Goal: Task Accomplishment & Management: Manage account settings

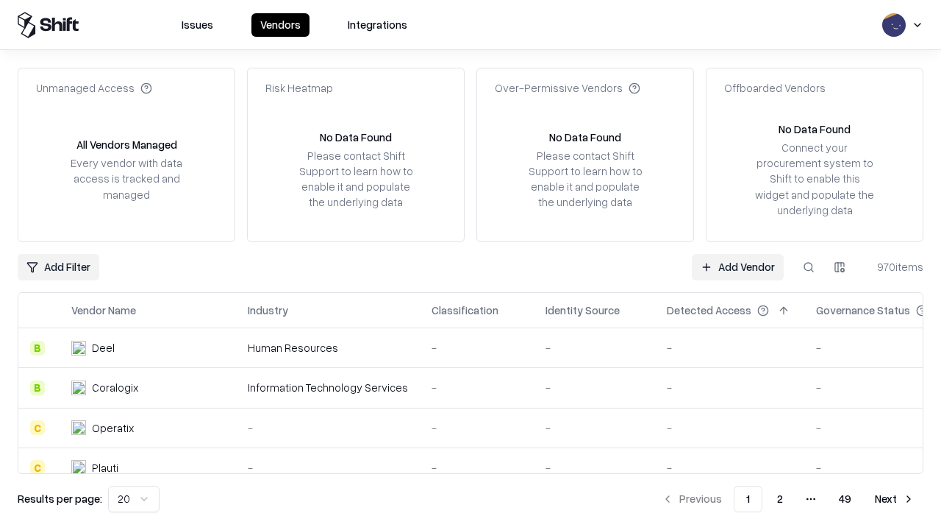
click at [738, 266] on link "Add Vendor" at bounding box center [738, 267] width 92 height 26
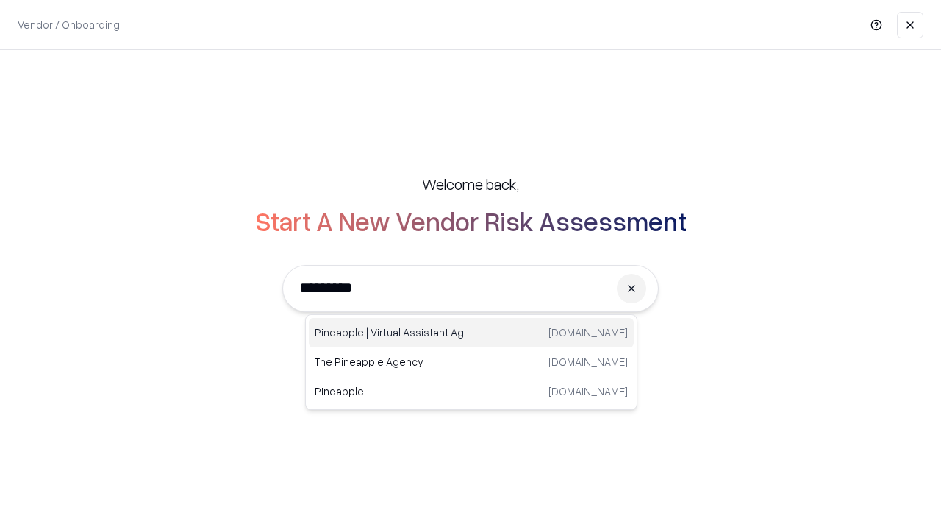
click at [471, 332] on div "Pineapple | Virtual Assistant Agency [DOMAIN_NAME]" at bounding box center [471, 332] width 325 height 29
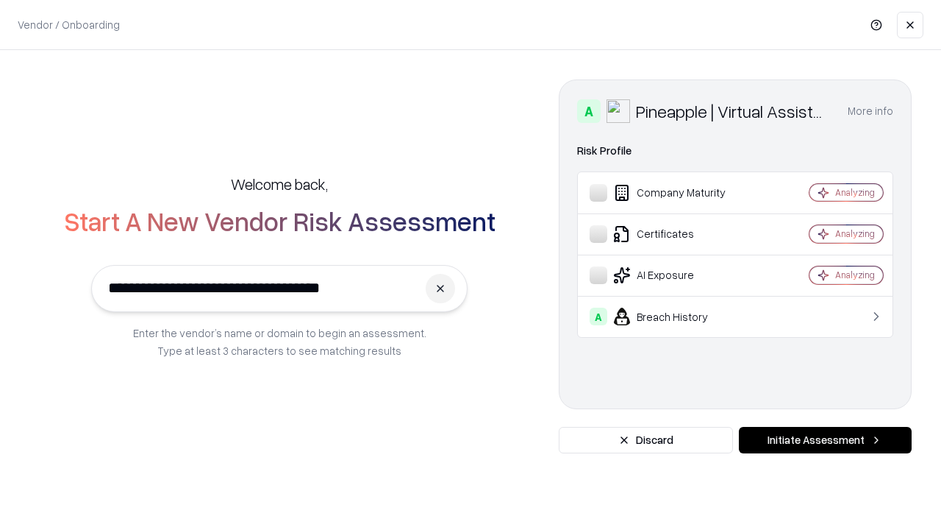
type input "**********"
click at [825, 440] on button "Initiate Assessment" at bounding box center [825, 440] width 173 height 26
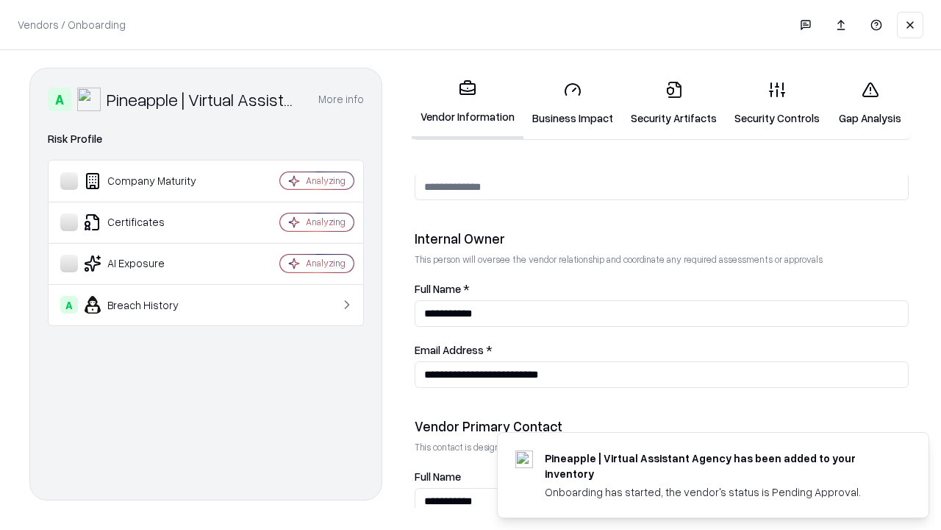
scroll to position [762, 0]
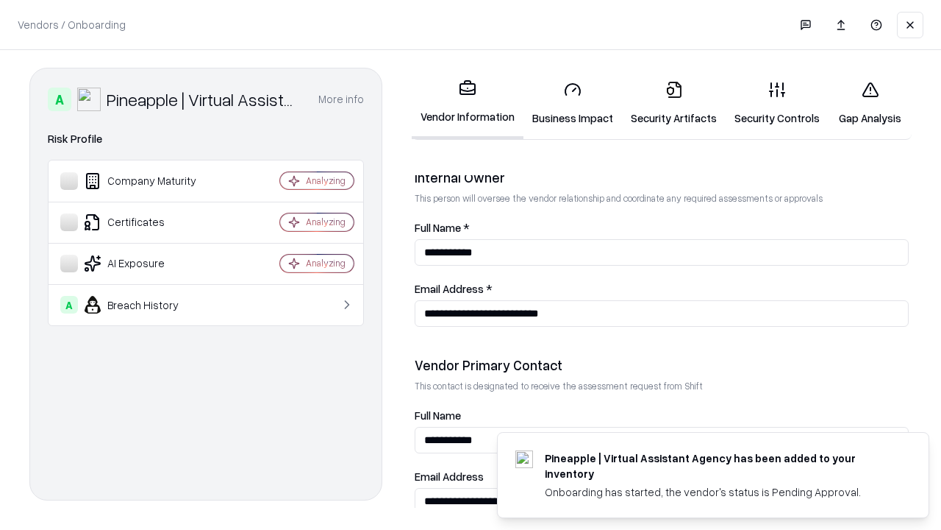
click at [573, 103] on link "Business Impact" at bounding box center [573, 103] width 99 height 68
click at [674, 103] on link "Security Artifacts" at bounding box center [674, 103] width 104 height 68
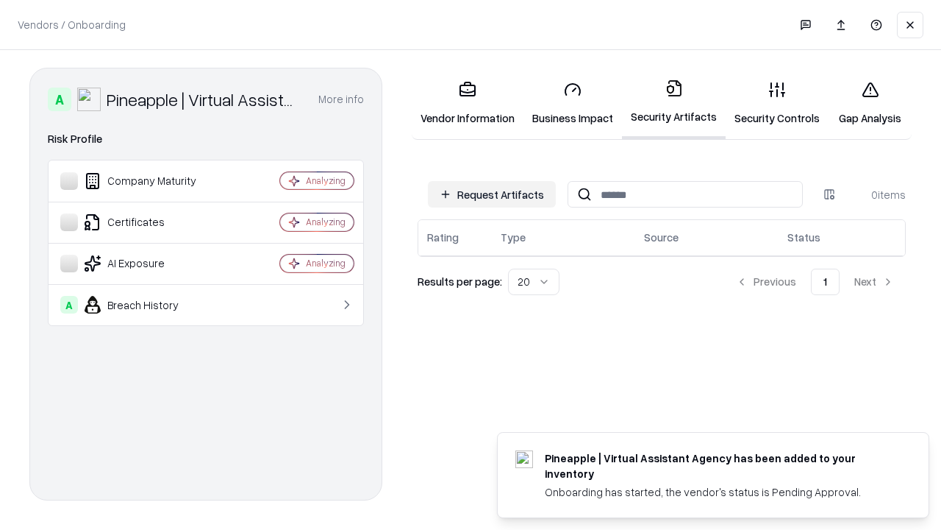
click at [492, 194] on button "Request Artifacts" at bounding box center [492, 194] width 128 height 26
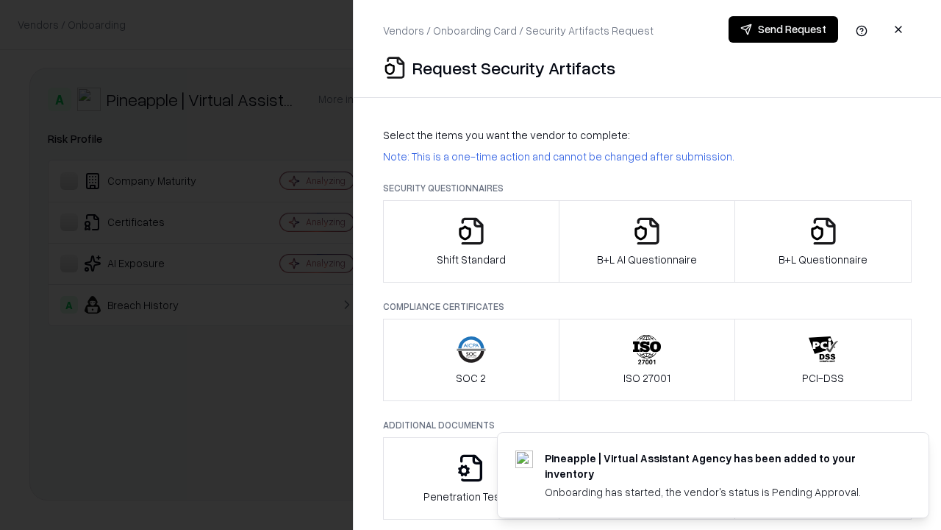
click at [471, 241] on icon "button" at bounding box center [471, 230] width 29 height 29
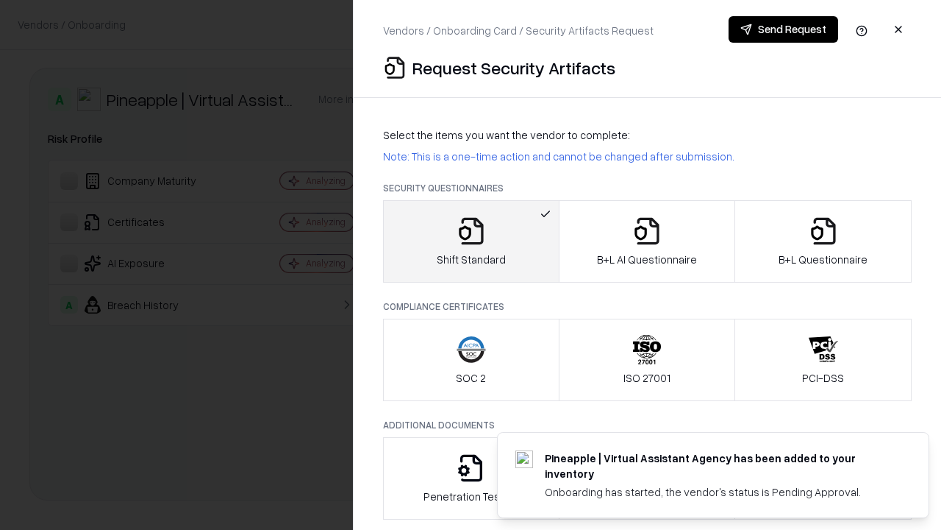
click at [783, 29] on button "Send Request" at bounding box center [784, 29] width 110 height 26
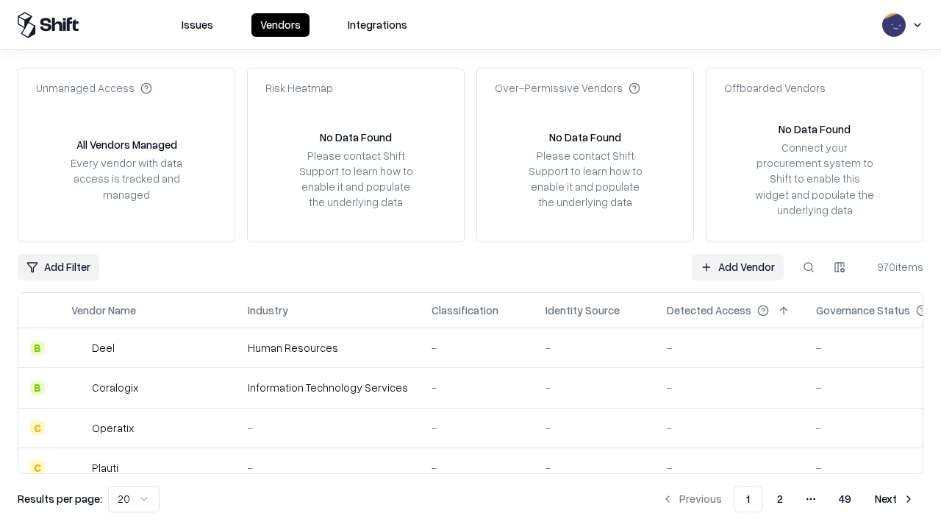
click at [809, 266] on button at bounding box center [809, 267] width 26 height 26
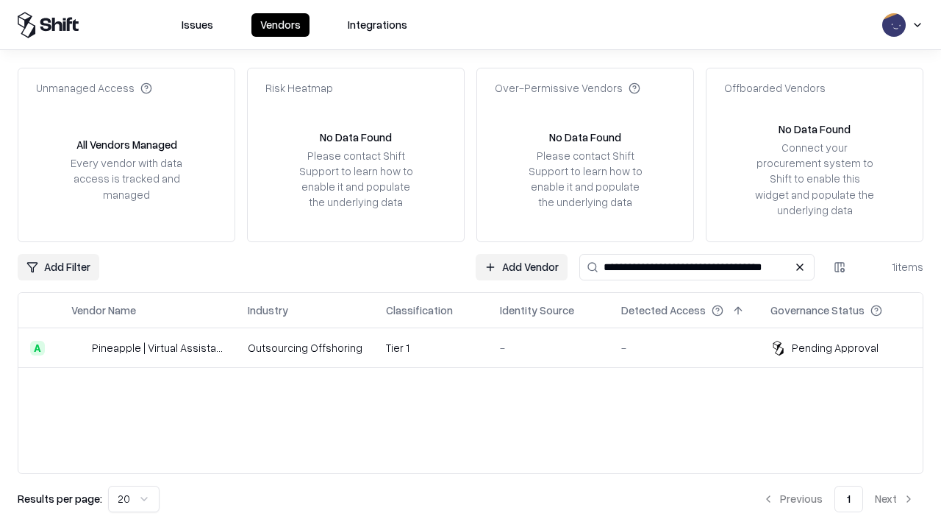
type input "**********"
click at [480, 347] on td "Tier 1" at bounding box center [431, 348] width 114 height 40
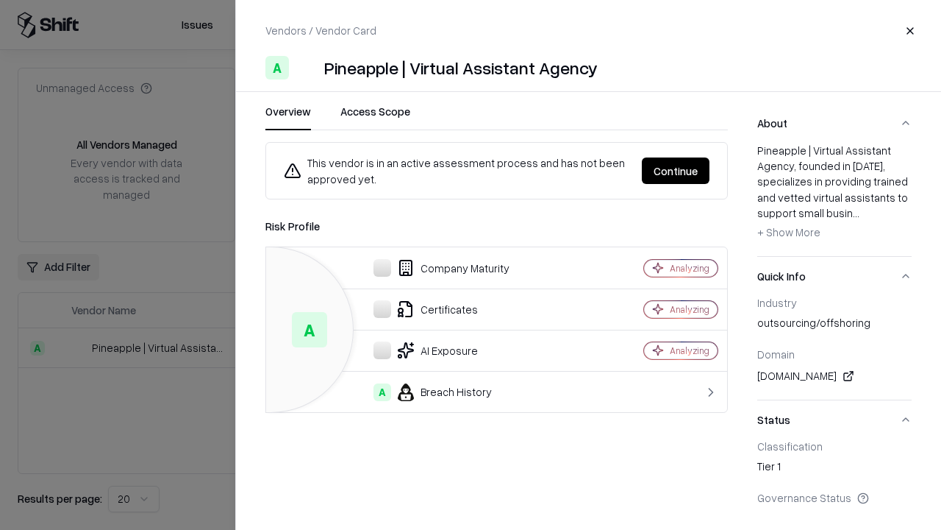
click at [676, 171] on button "Continue" at bounding box center [676, 170] width 68 height 26
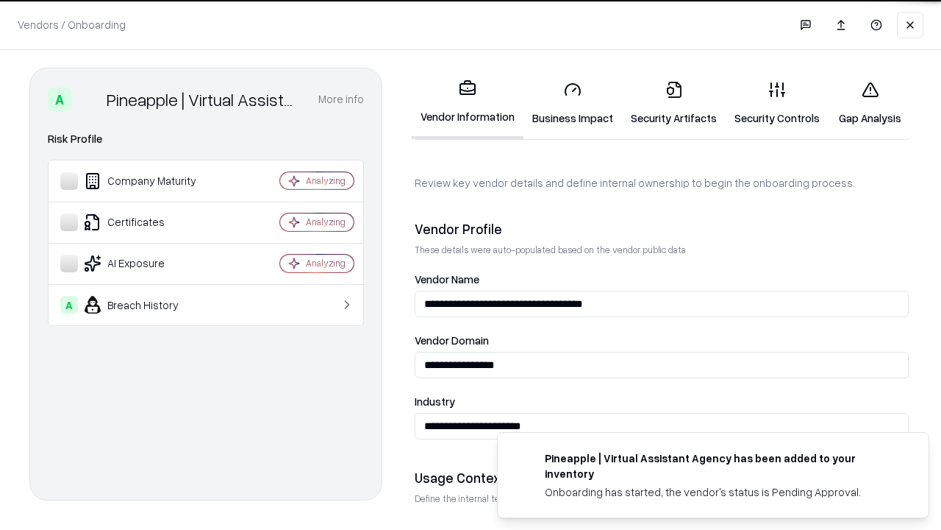
click at [674, 103] on link "Security Artifacts" at bounding box center [674, 103] width 104 height 68
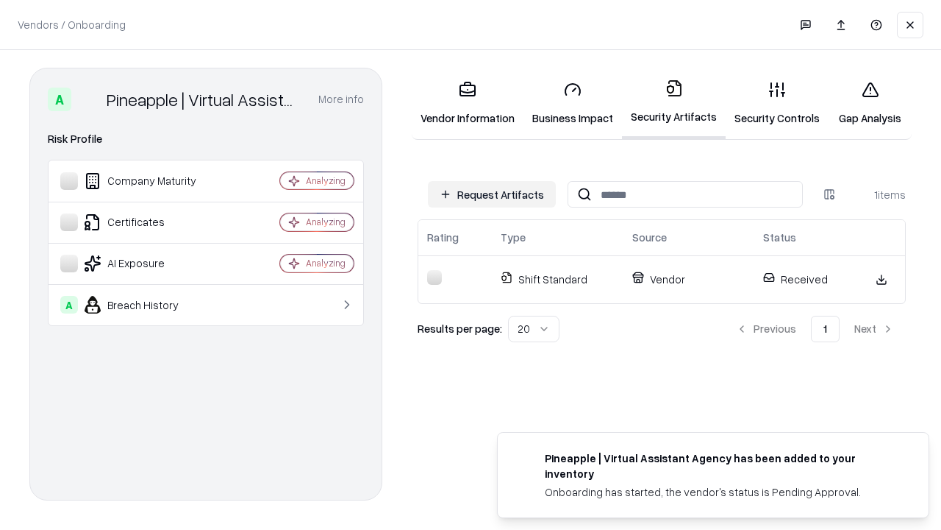
click at [870, 103] on link "Gap Analysis" at bounding box center [870, 103] width 83 height 68
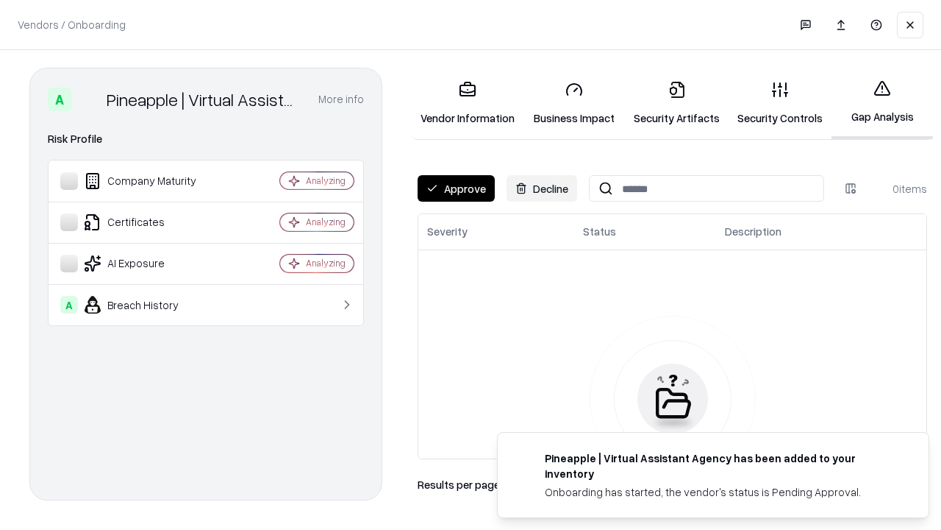
click at [456, 188] on button "Approve" at bounding box center [456, 188] width 77 height 26
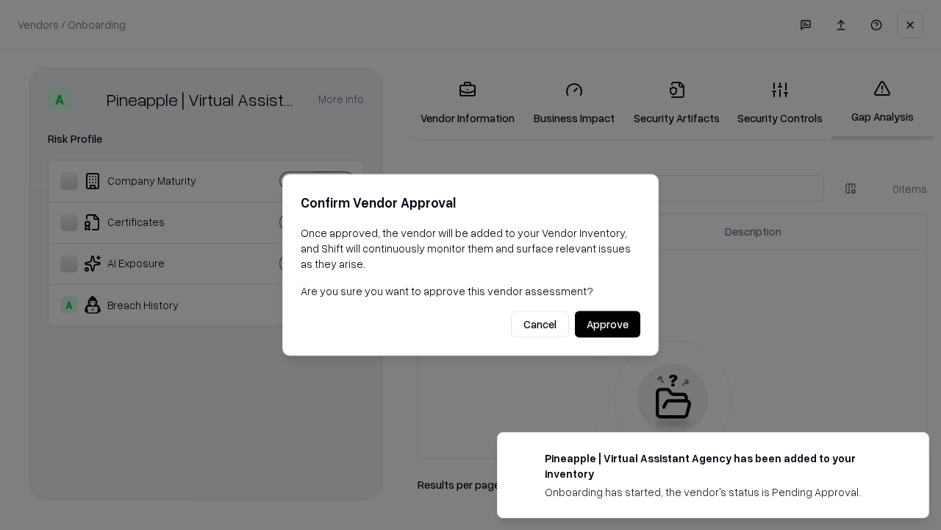
click at [607, 324] on button "Approve" at bounding box center [607, 324] width 65 height 26
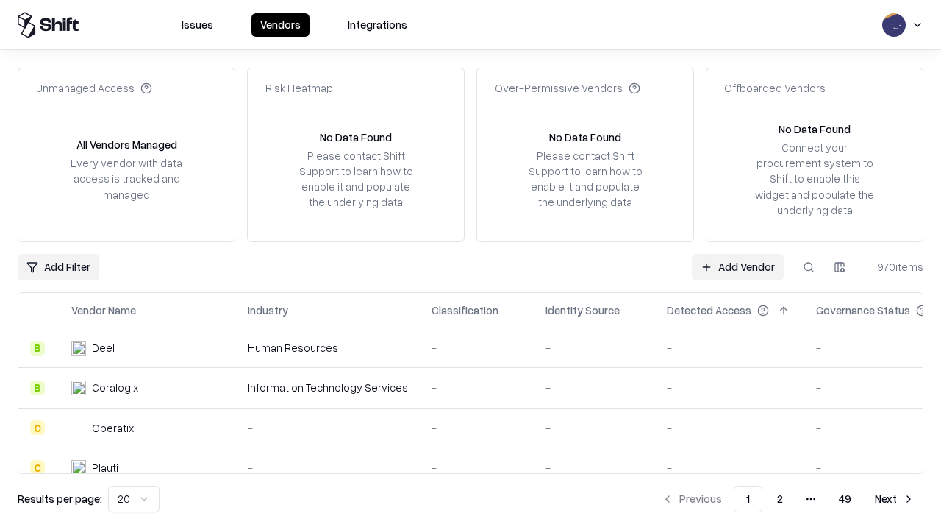
type input "**********"
click at [738, 266] on link "Add Vendor" at bounding box center [738, 267] width 92 height 26
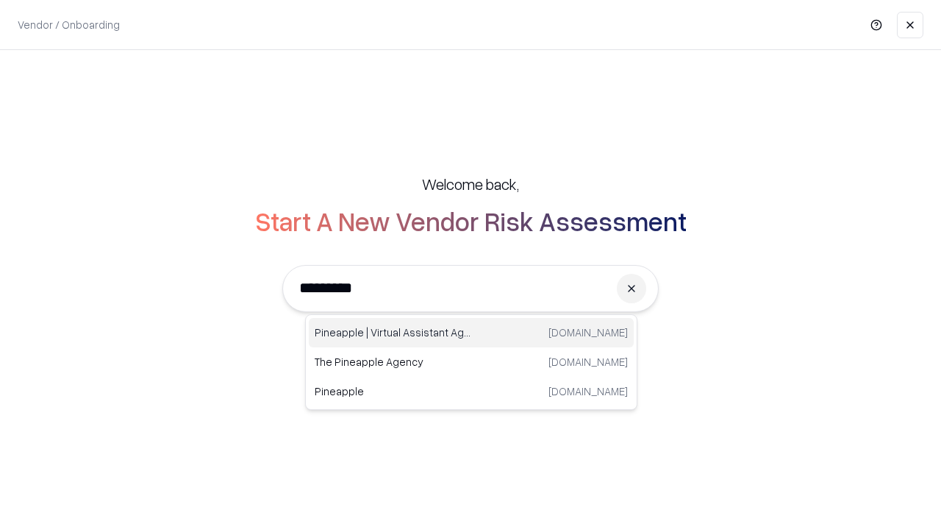
click at [471, 332] on div "Pineapple | Virtual Assistant Agency [DOMAIN_NAME]" at bounding box center [471, 332] width 325 height 29
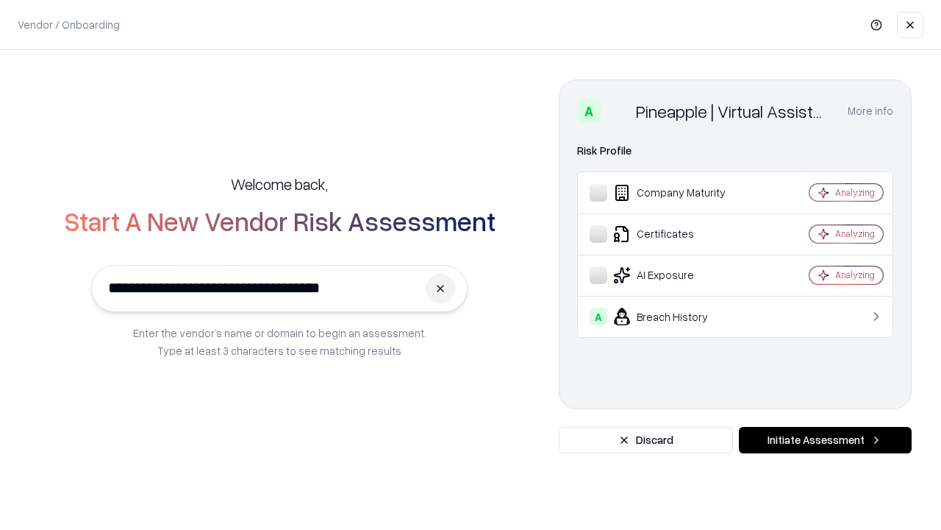
type input "**********"
click at [825, 440] on button "Initiate Assessment" at bounding box center [825, 440] width 173 height 26
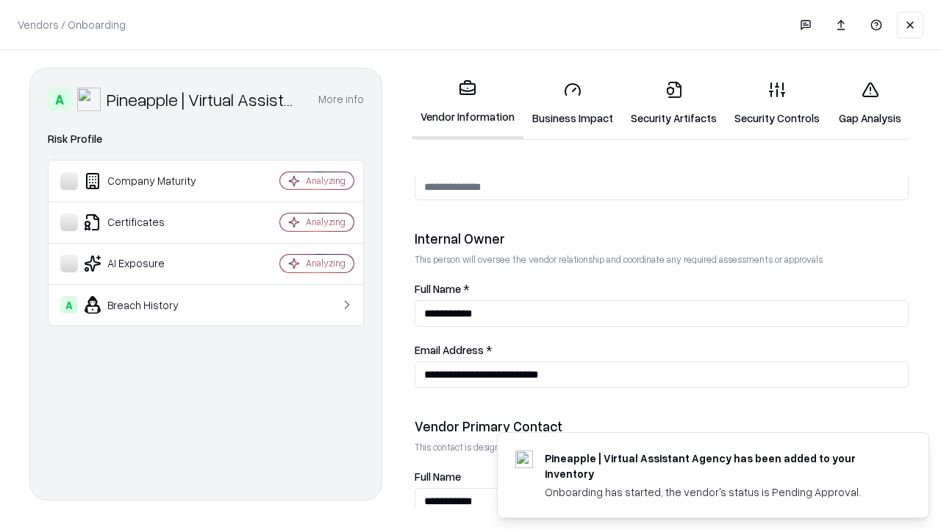
scroll to position [762, 0]
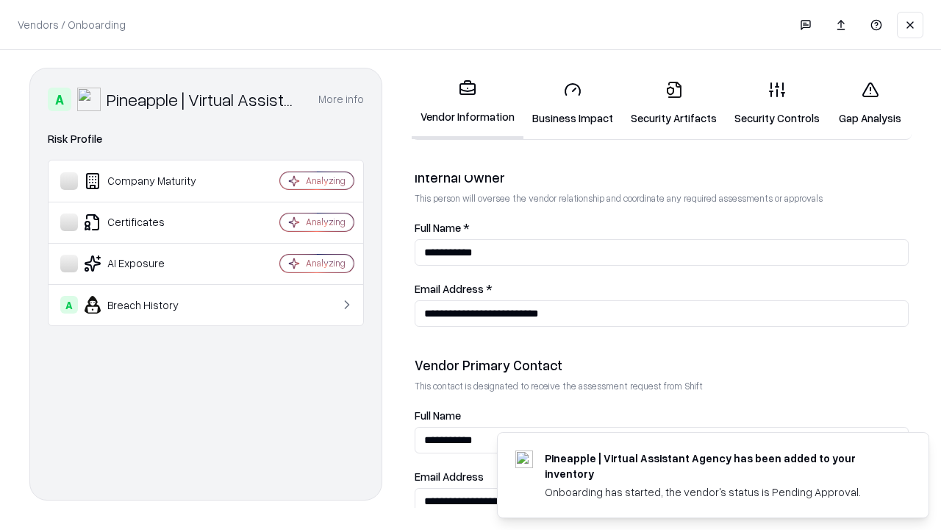
click at [870, 103] on link "Gap Analysis" at bounding box center [870, 103] width 83 height 68
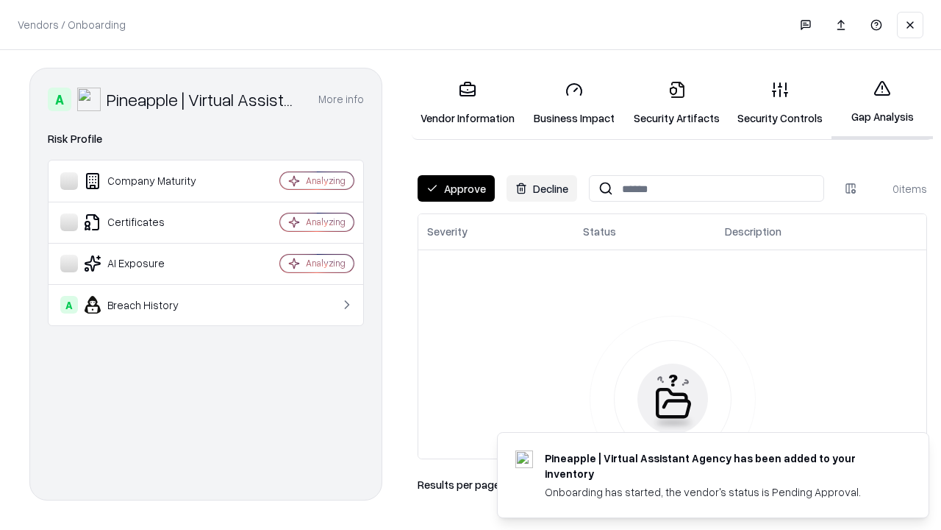
click at [456, 188] on button "Approve" at bounding box center [456, 188] width 77 height 26
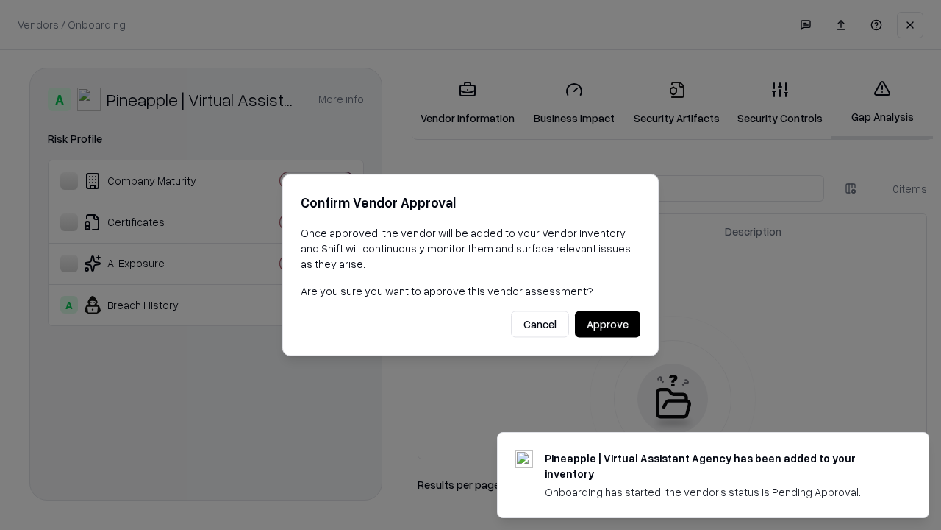
click at [607, 324] on button "Approve" at bounding box center [607, 324] width 65 height 26
